Goal: Ask a question

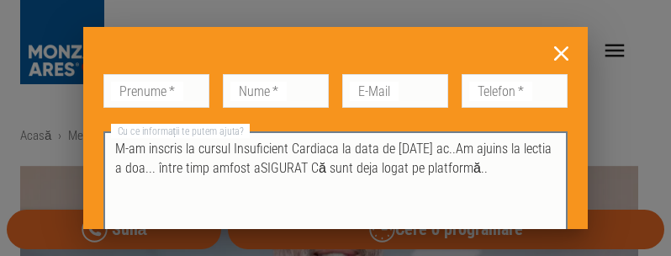
type textarea "M-am inscris la cursul Insuficient Cardiaca la data de [DATE] ac..Am ajuins la …"
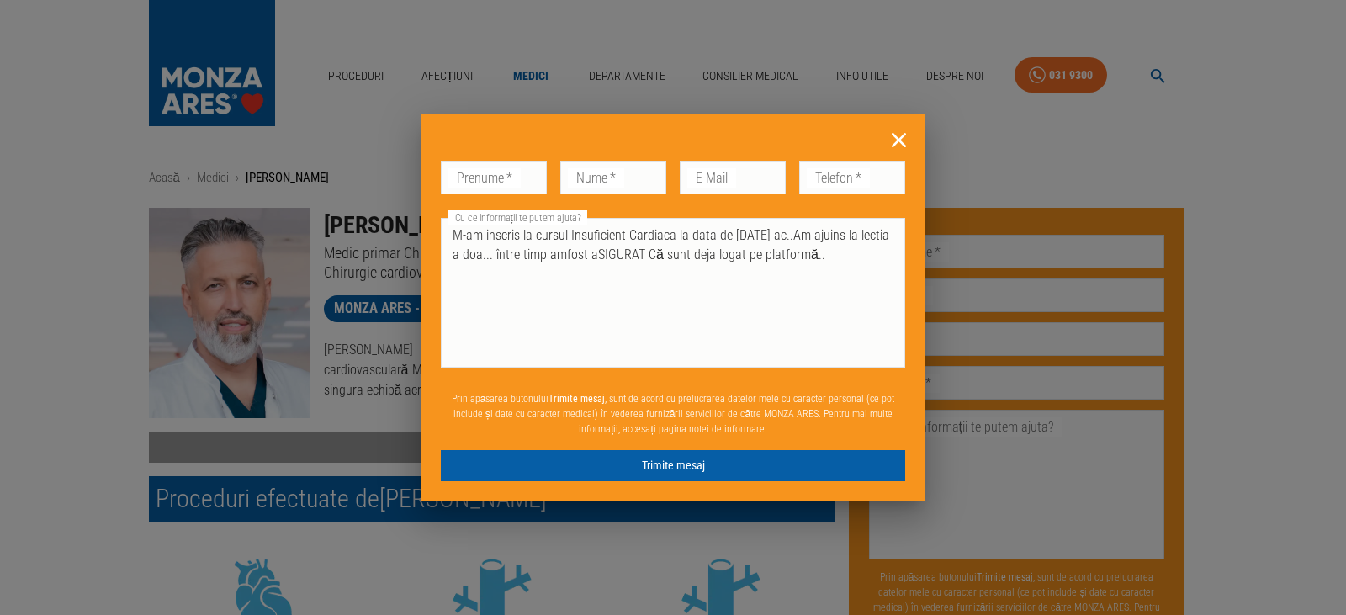
click at [670, 255] on div "Don’t fill this out if you're human: Prenume   * Prenume   * Nume   * Nume   * …" at bounding box center [673, 307] width 1346 height 615
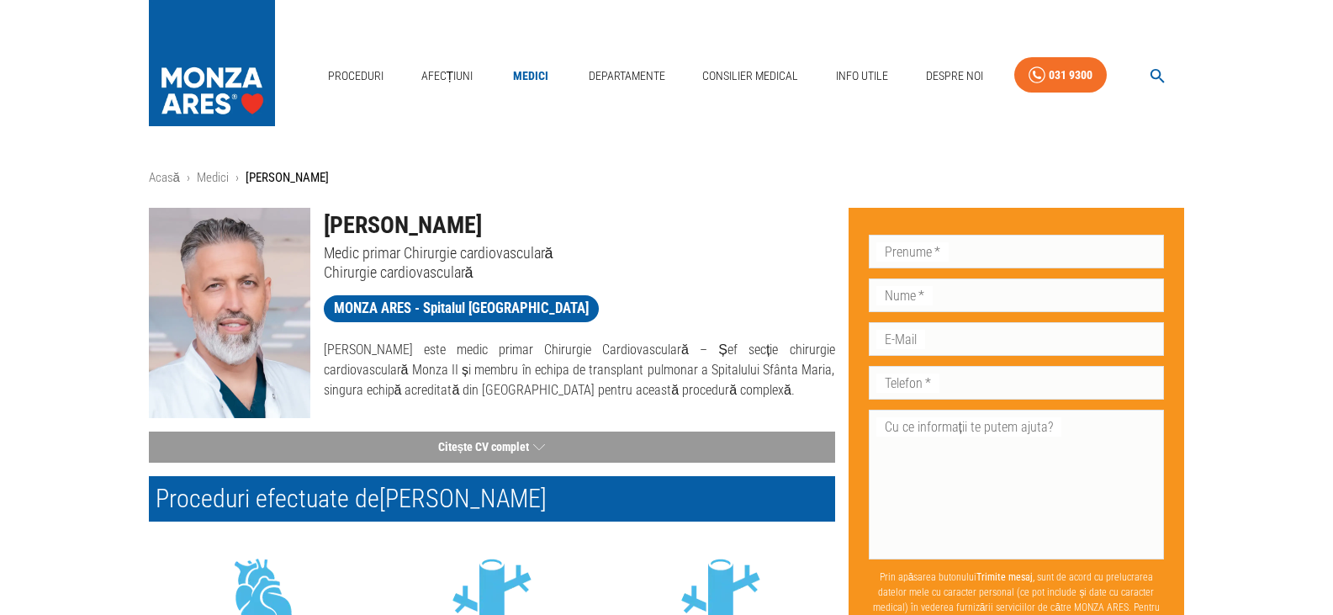
click at [670, 64] on div "Proceduri Afecțiuni Medici Departamente Consilier Medical Info Utile Despre Noi…" at bounding box center [666, 71] width 1333 height 143
click at [670, 142] on div "Proceduri Afecțiuni Medici Departamente Consilier Medical Info Utile Despre Noi…" at bounding box center [666, 71] width 1333 height 143
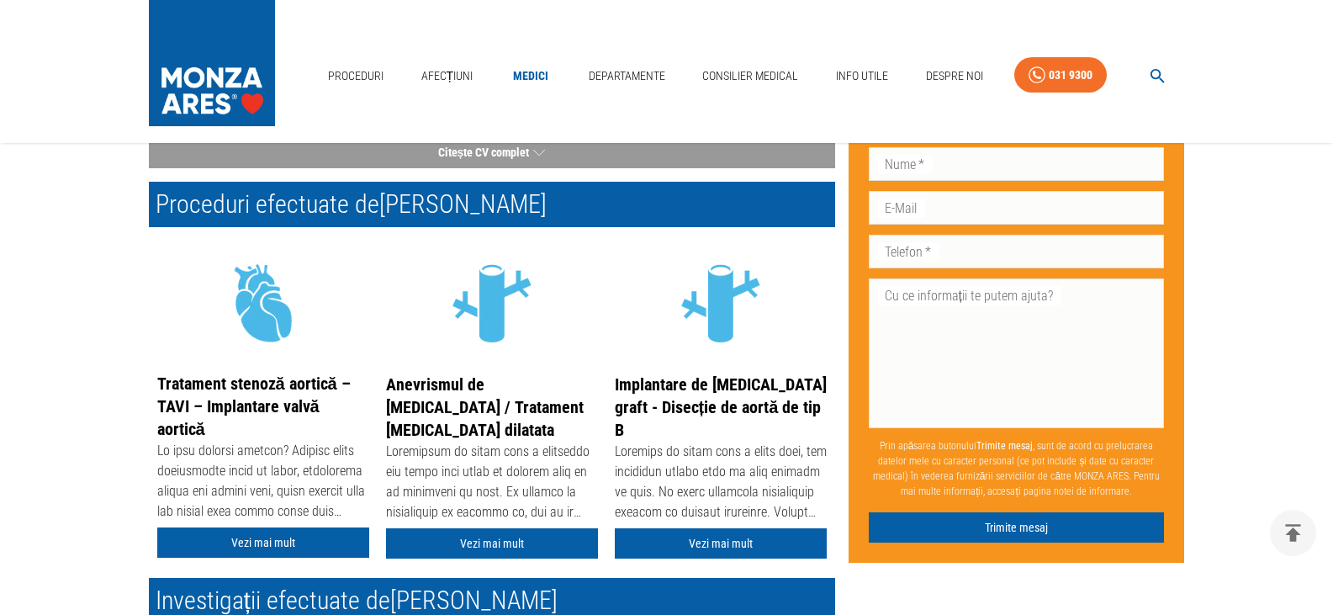
scroll to position [169, 0]
